Goal: Task Accomplishment & Management: Manage account settings

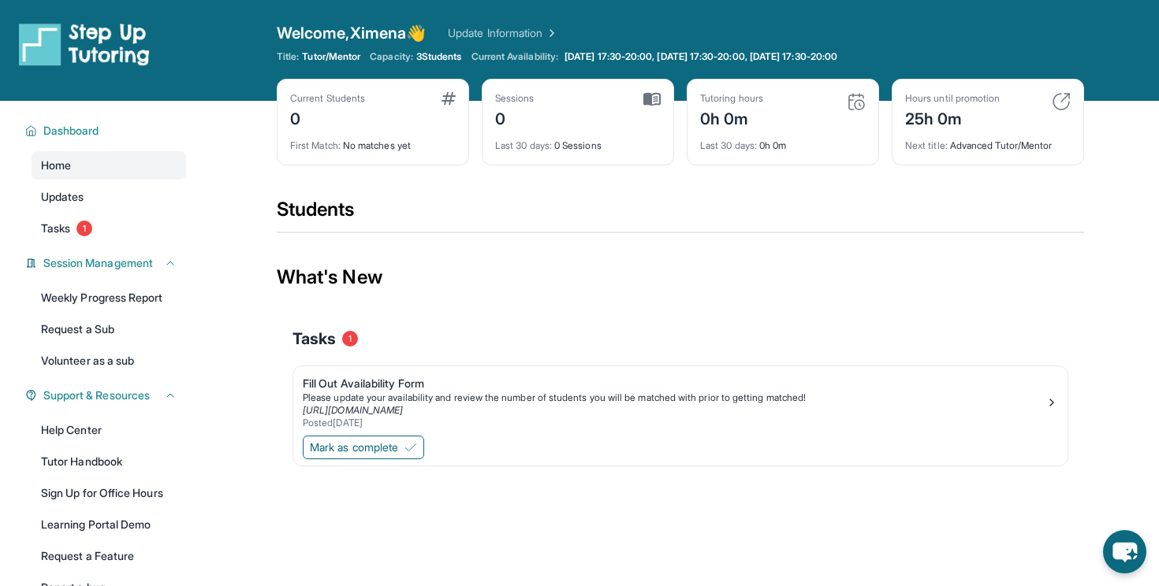
click at [439, 65] on div "Welcome, Ximena 👋 Update Information Title: Tutor/Mentor Capacity: 3 Students C…" at bounding box center [680, 50] width 807 height 57
click at [439, 58] on span "3 Students" at bounding box center [439, 56] width 46 height 13
click at [515, 28] on link "Update Information" at bounding box center [503, 33] width 110 height 16
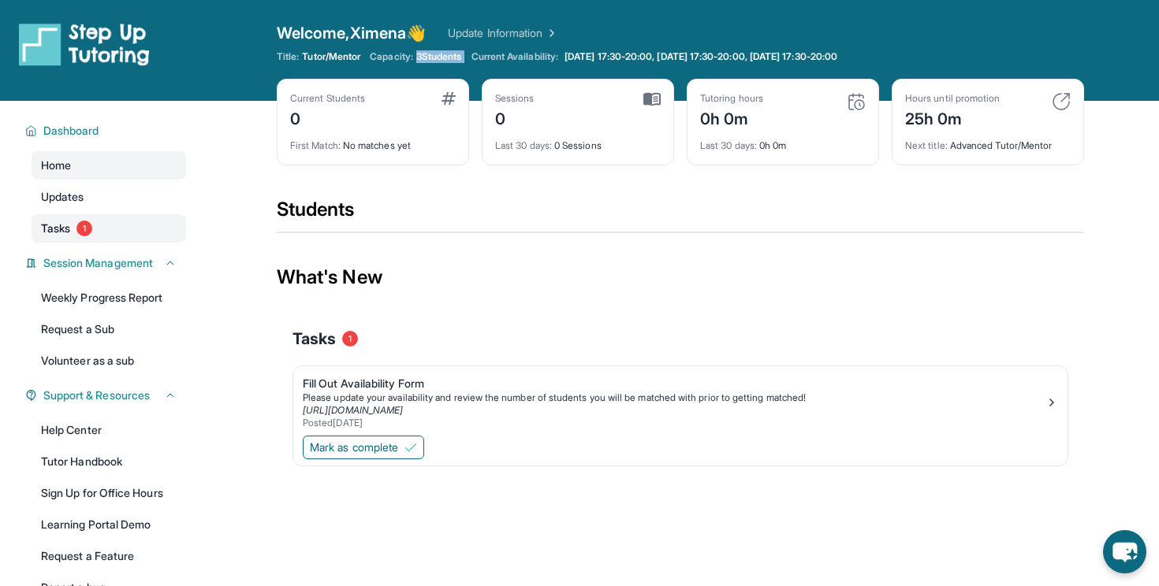
click at [96, 222] on link "Tasks 1" at bounding box center [109, 228] width 154 height 28
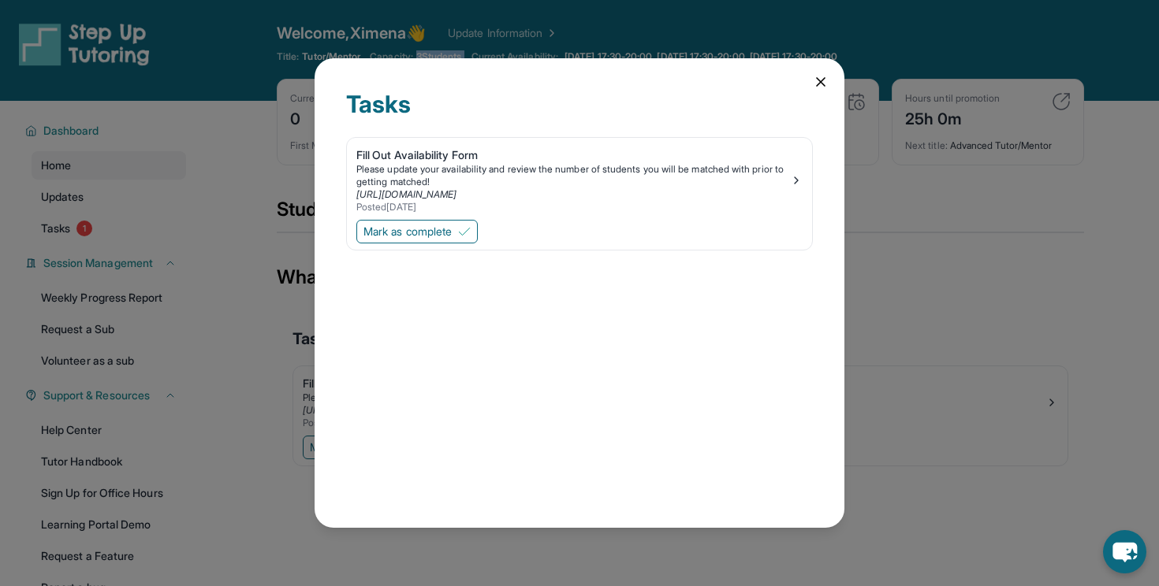
click at [816, 80] on icon at bounding box center [821, 82] width 16 height 16
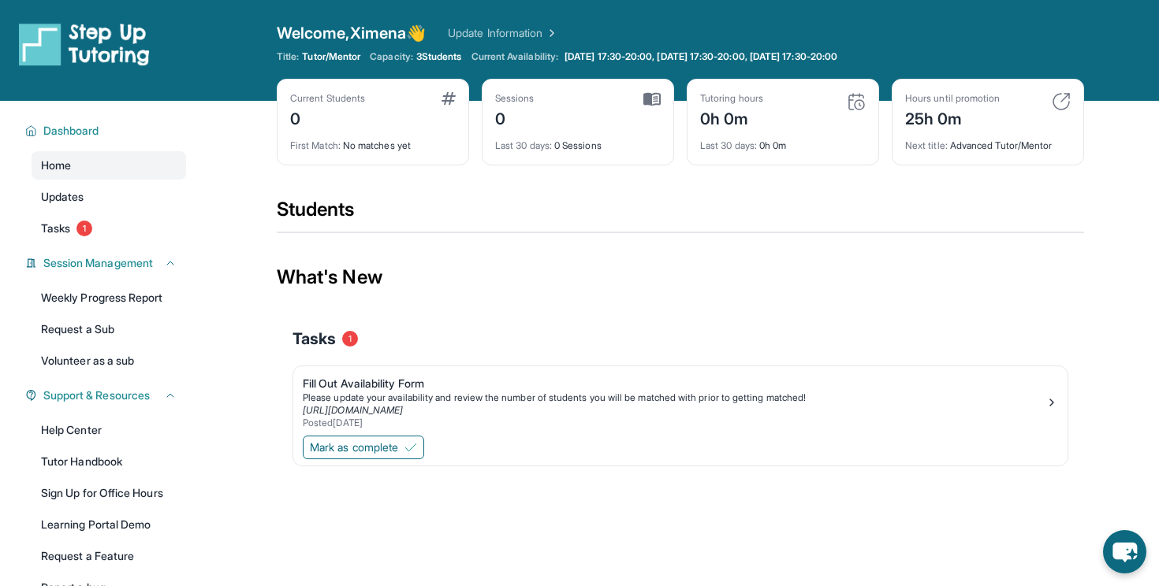
click at [564, 281] on div "What's New" at bounding box center [680, 277] width 807 height 69
click at [384, 444] on span "Mark as complete" at bounding box center [354, 448] width 88 height 16
click at [147, 218] on link "Tasks 1" at bounding box center [109, 228] width 154 height 28
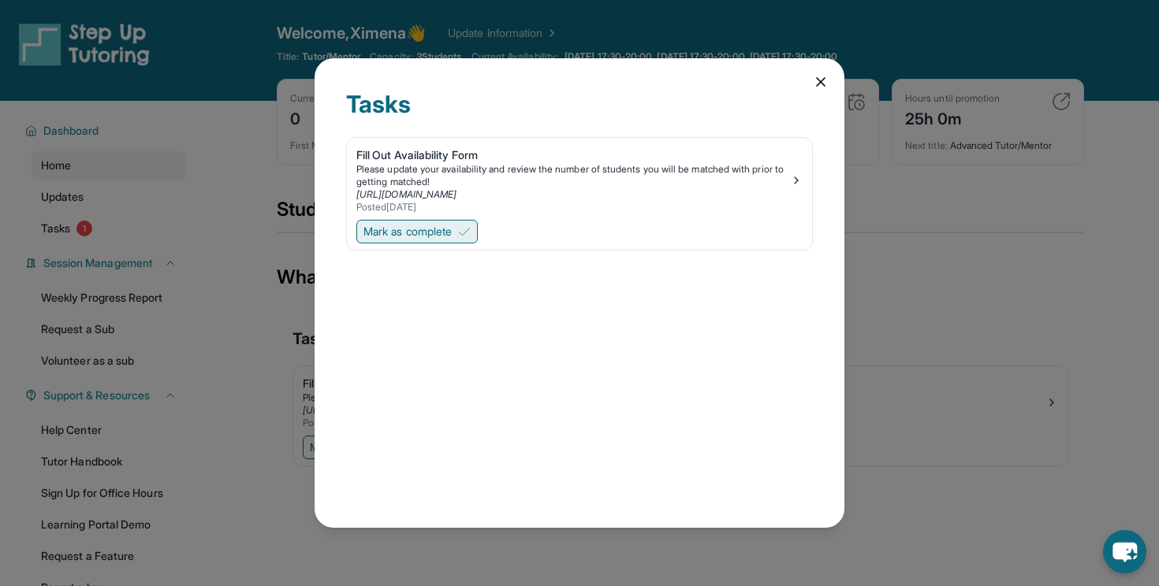
click at [462, 233] on button "Mark as complete" at bounding box center [416, 232] width 121 height 24
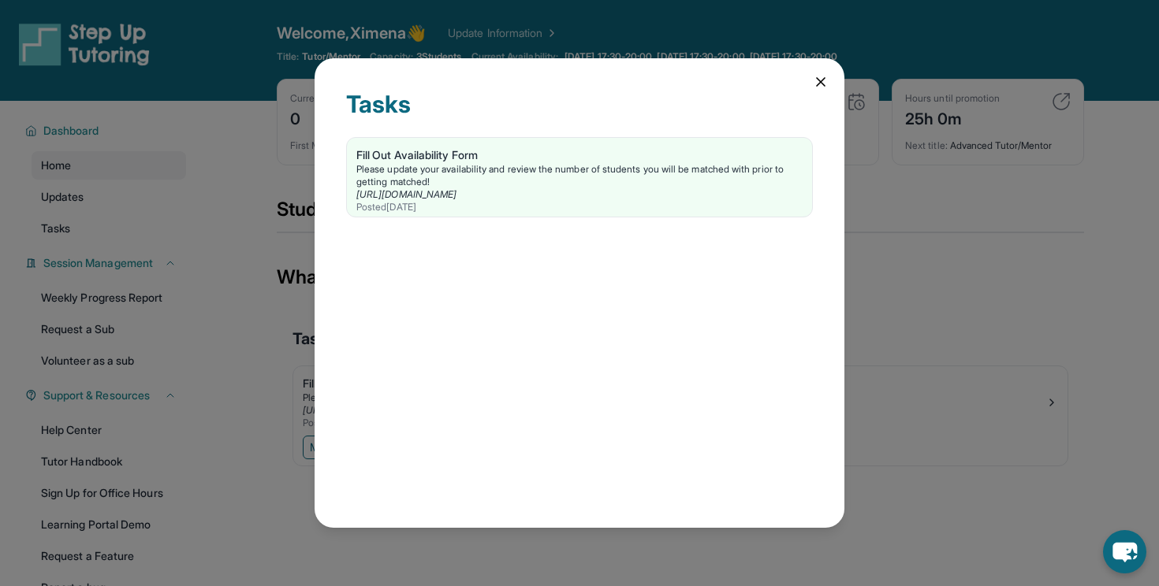
click at [820, 86] on icon at bounding box center [821, 82] width 16 height 16
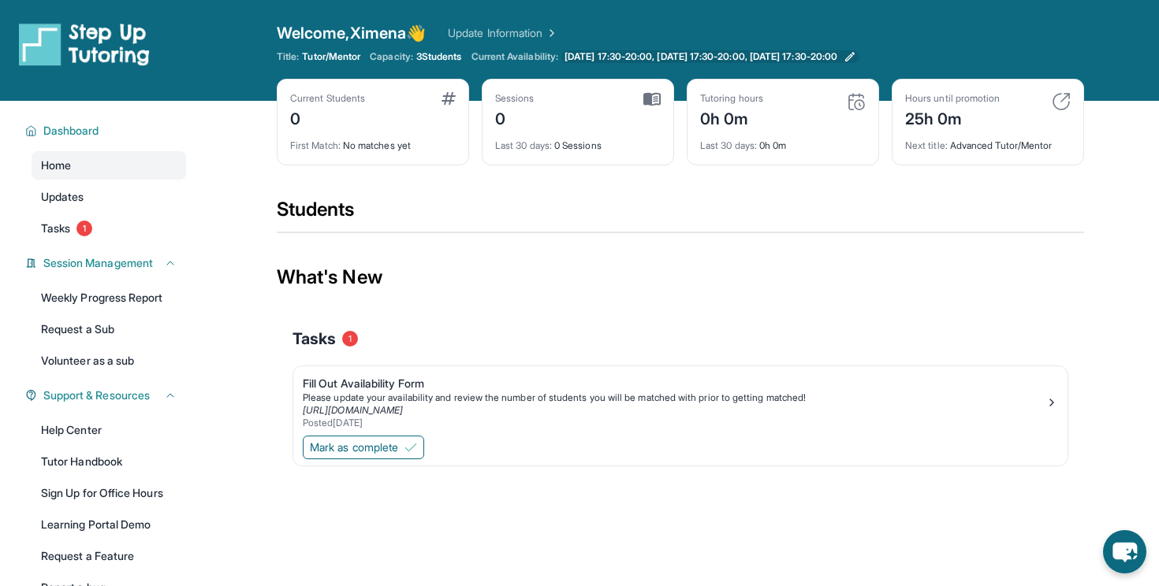
click at [856, 55] on icon at bounding box center [849, 56] width 13 height 13
